Goal: Task Accomplishment & Management: Manage account settings

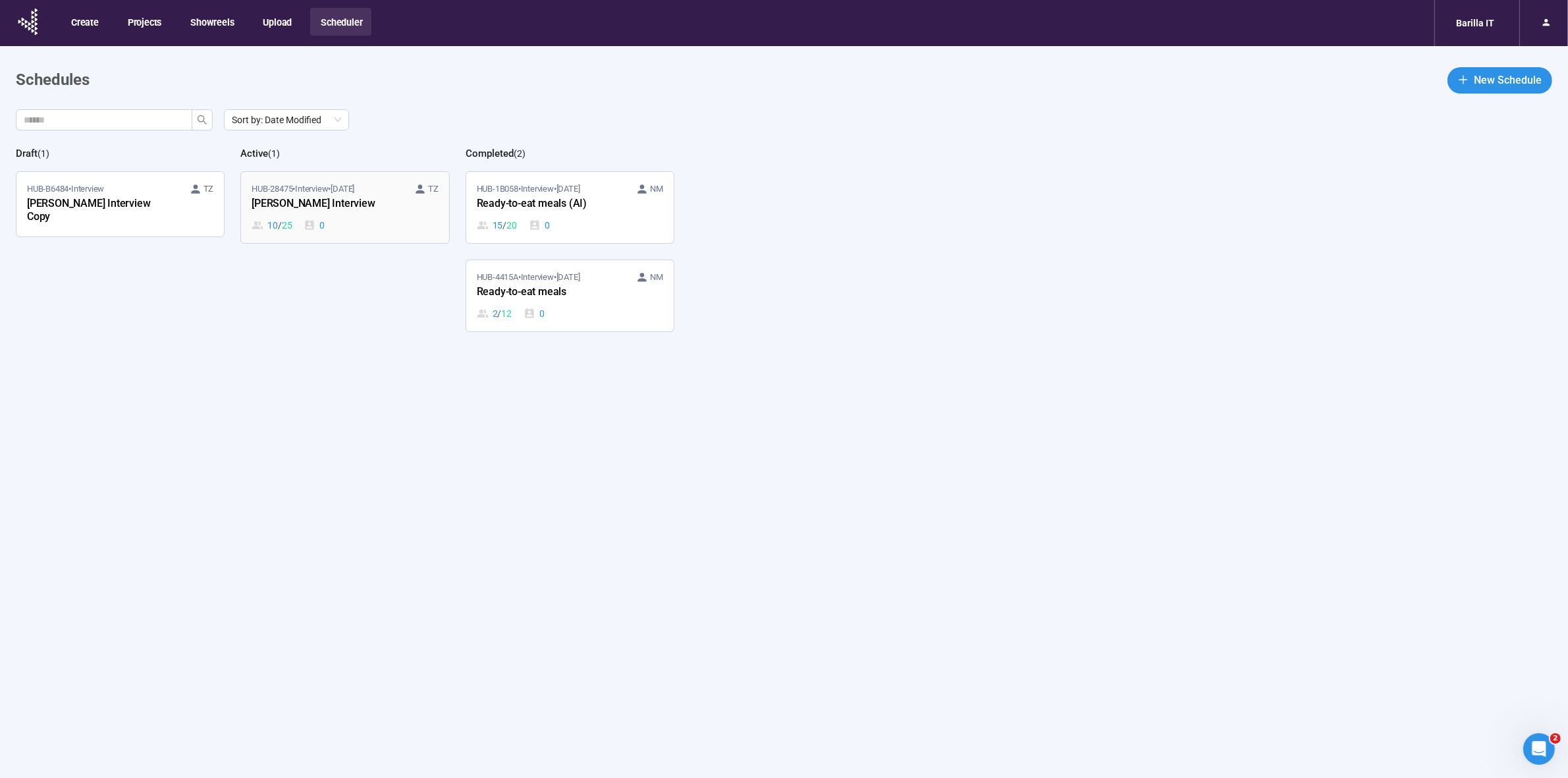
click at [327, 193] on span "HUB-28475 • Interview • [DATE]" at bounding box center [303, 188] width 103 height 13
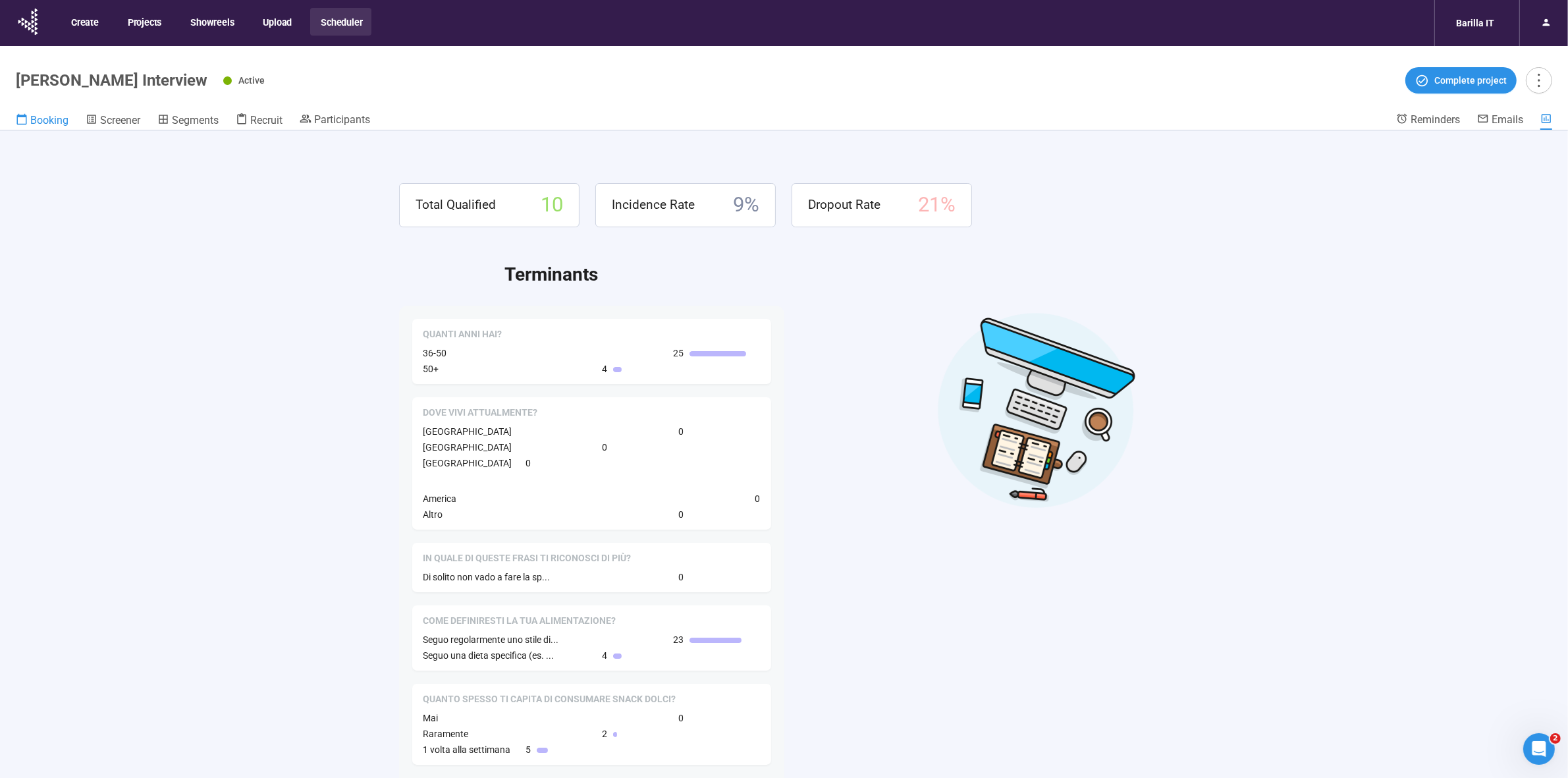
click at [61, 122] on span "Booking" at bounding box center [49, 120] width 39 height 13
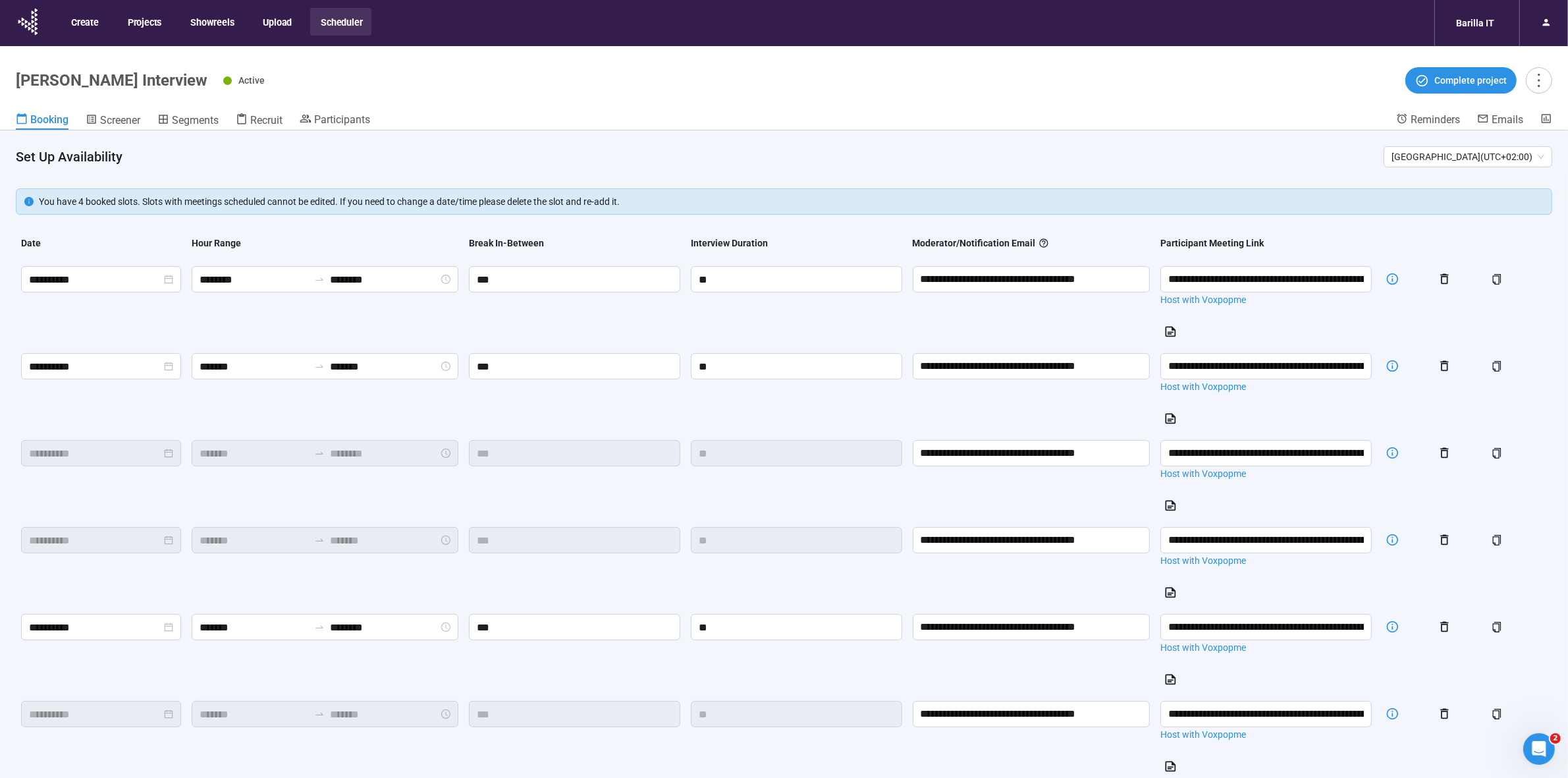
click at [521, 156] on h4 "Set Up Availability" at bounding box center [694, 157] width 1357 height 19
click at [362, 122] on span "Participants" at bounding box center [342, 119] width 56 height 13
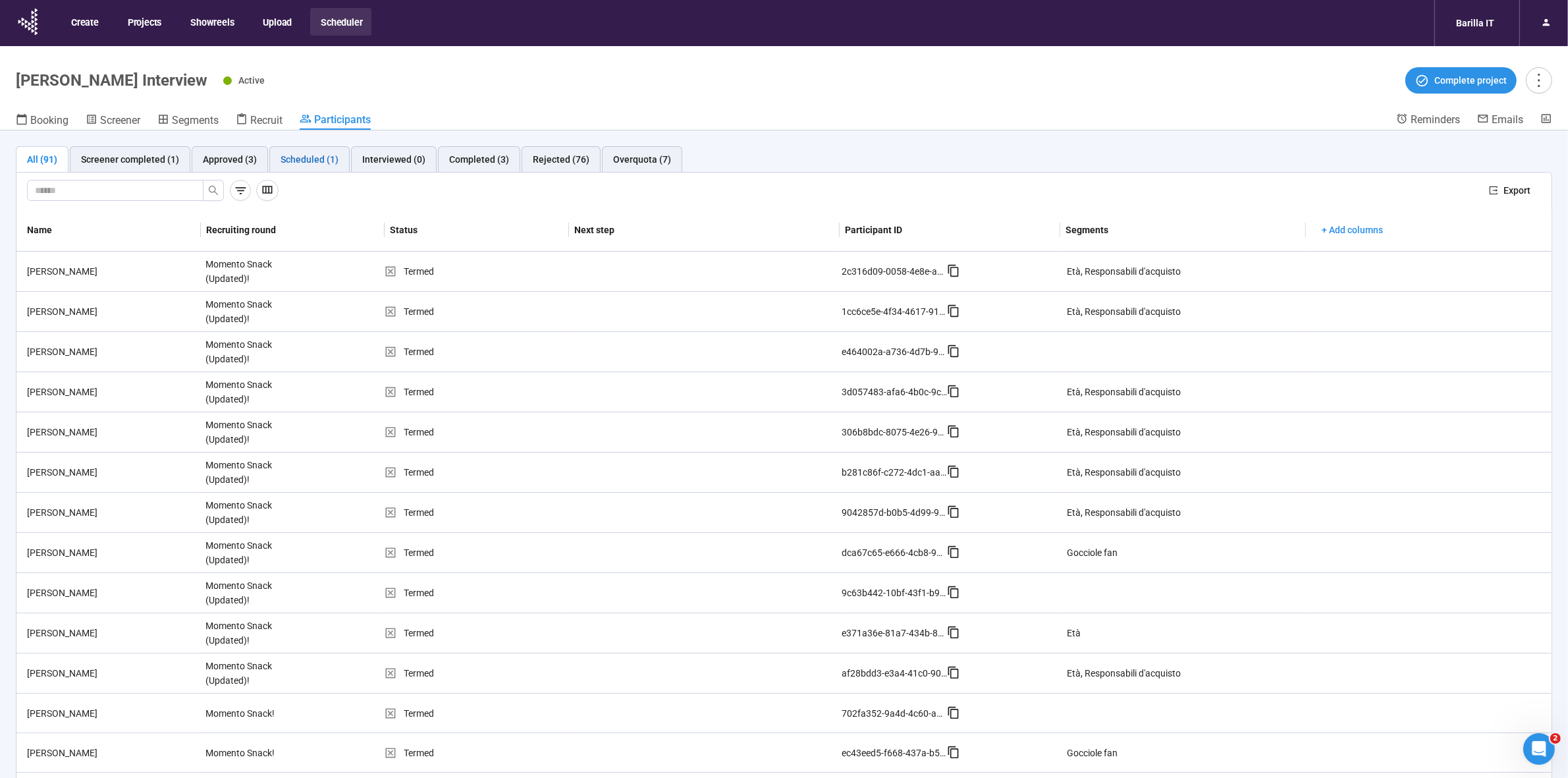
click at [307, 164] on div "Scheduled (1)" at bounding box center [310, 159] width 58 height 15
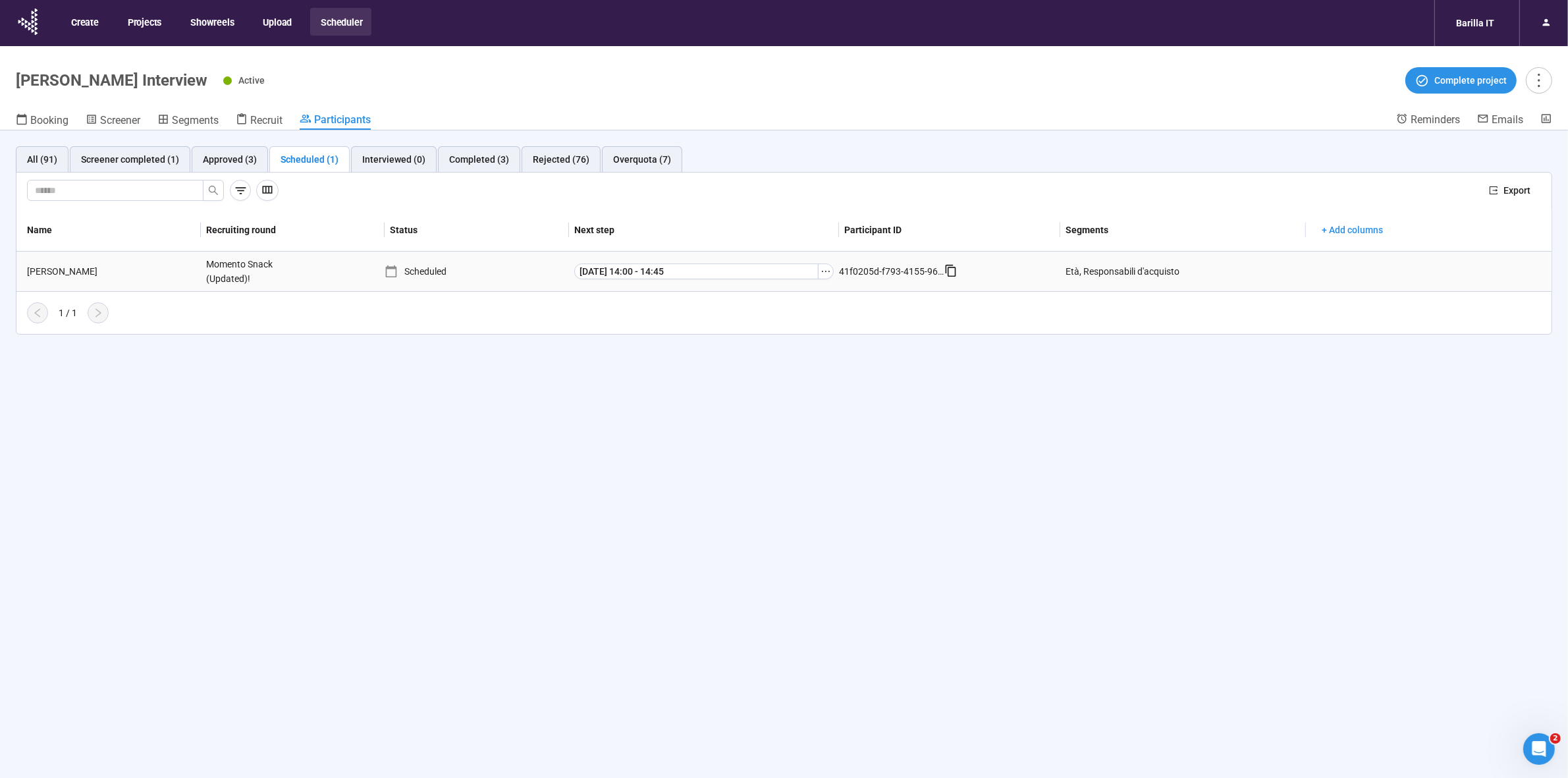
click at [41, 273] on div "[PERSON_NAME]" at bounding box center [110, 271] width 179 height 15
click at [50, 269] on div "[PERSON_NAME]" at bounding box center [110, 271] width 179 height 15
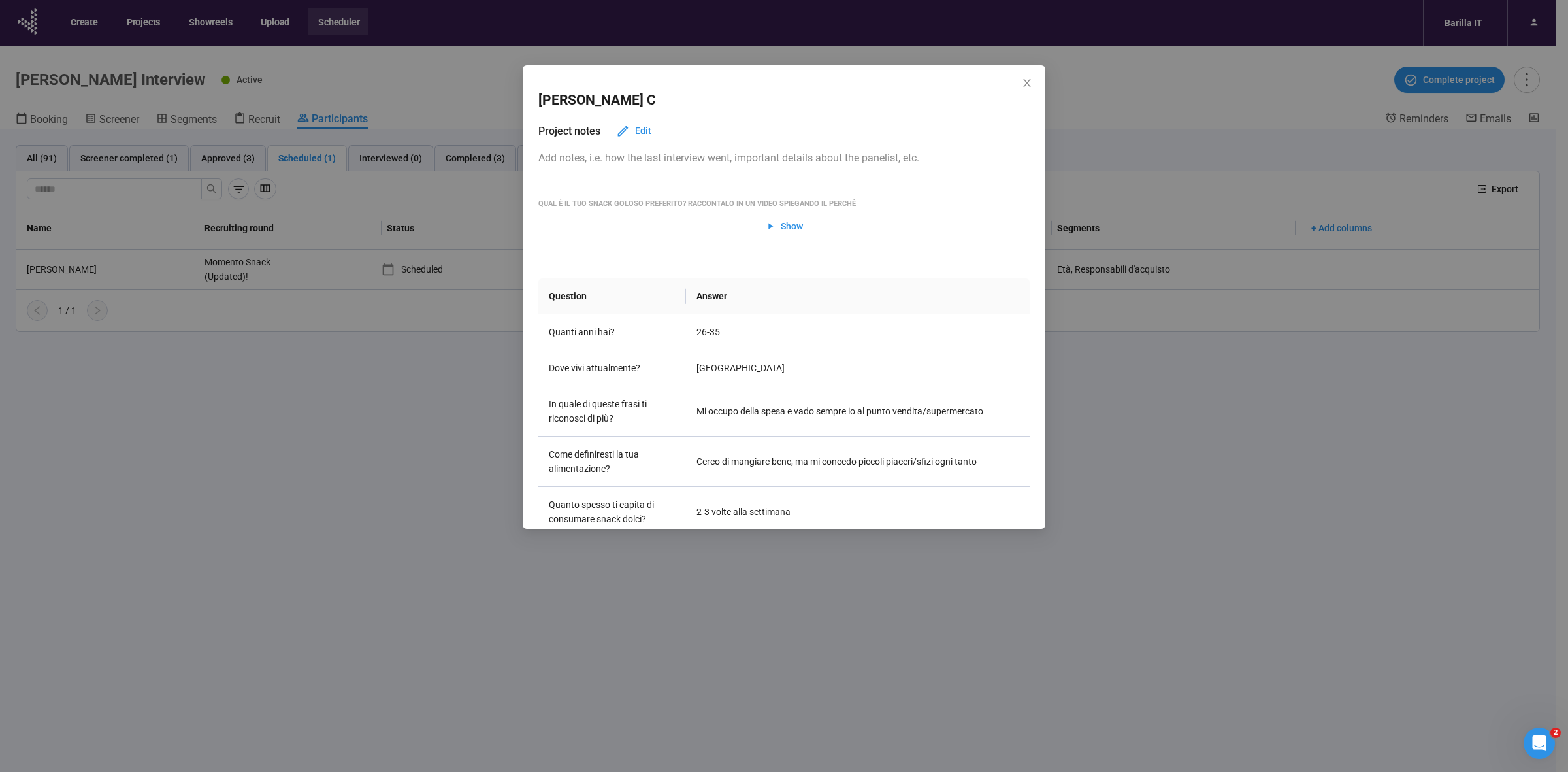
click at [217, 531] on div "[PERSON_NAME] Project notes Edit Add notes, i.e. how the last interview went, i…" at bounding box center [784, 386] width 1568 height 772
